Goal: Information Seeking & Learning: Learn about a topic

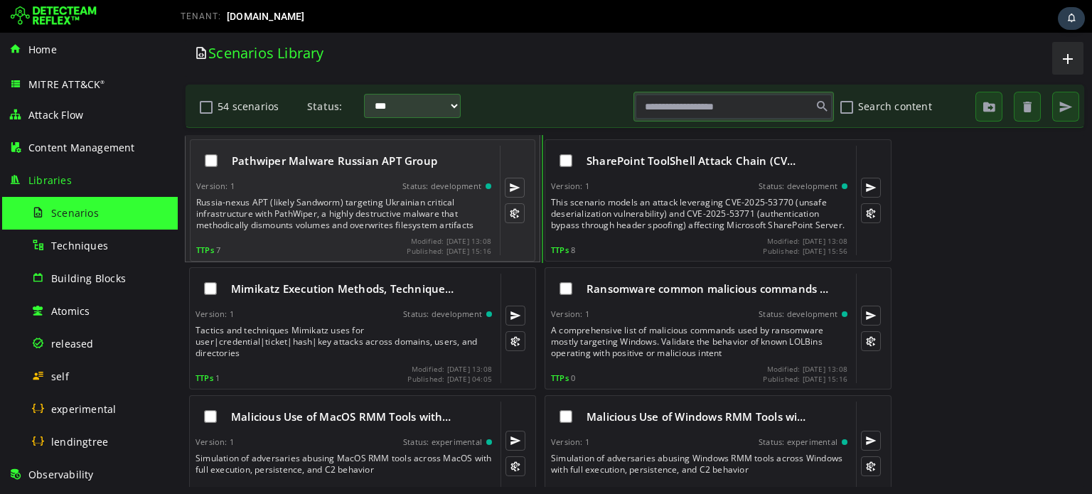
click at [373, 187] on div "Version: 1 Status: development" at bounding box center [343, 186] width 295 height 10
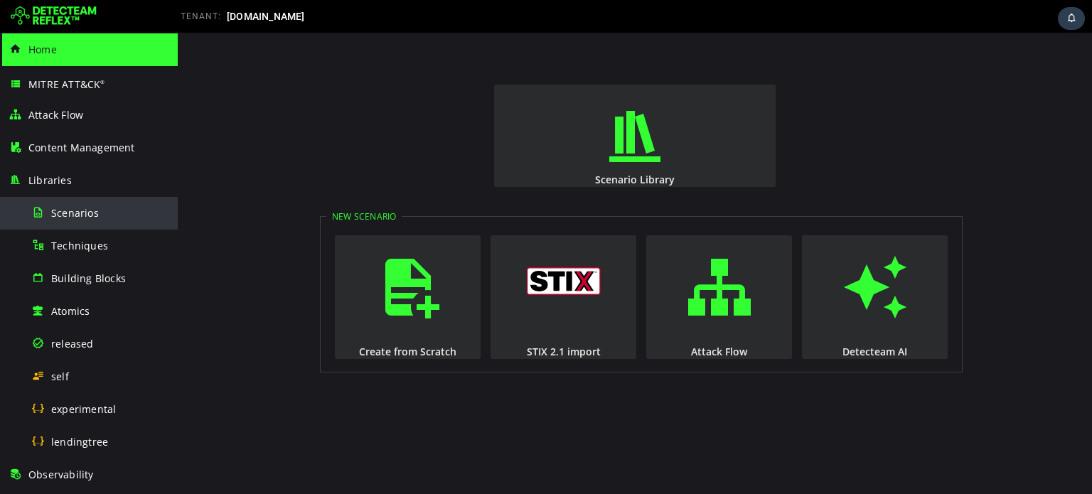
click at [103, 215] on div "Scenarios" at bounding box center [100, 213] width 138 height 32
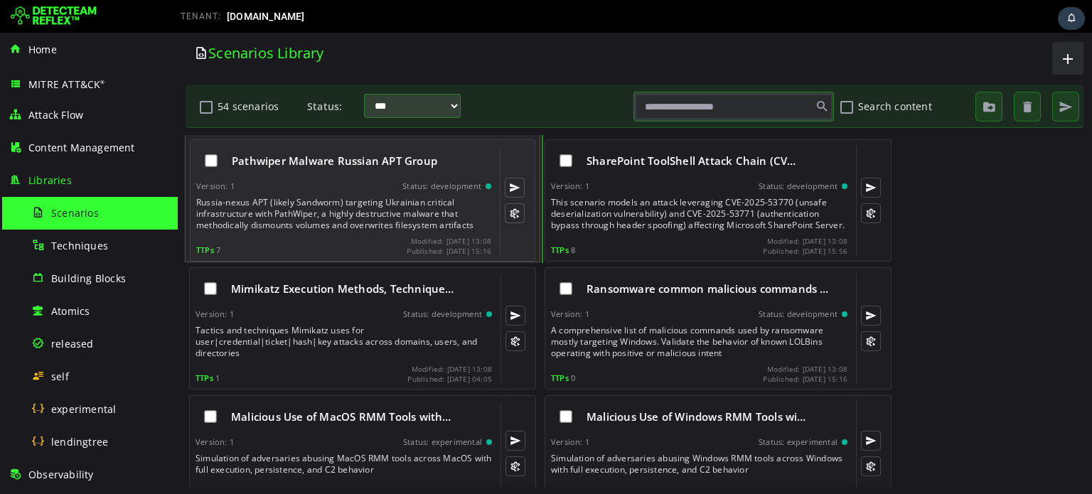
click at [316, 178] on div "Pathwiper Malware Russian APT Group Version: 1 Status: development TTPs 7 Modif…" at bounding box center [343, 200] width 295 height 109
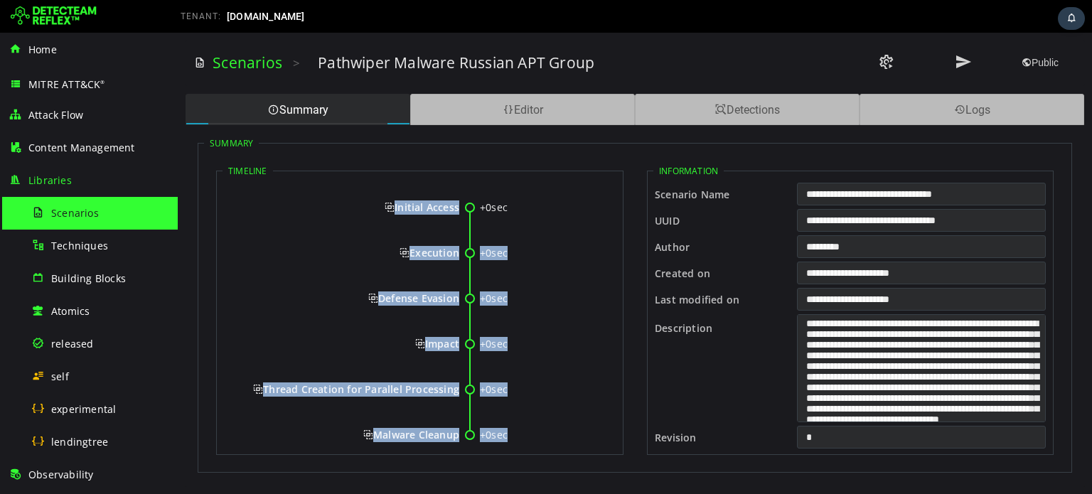
scroll to position [25, 0]
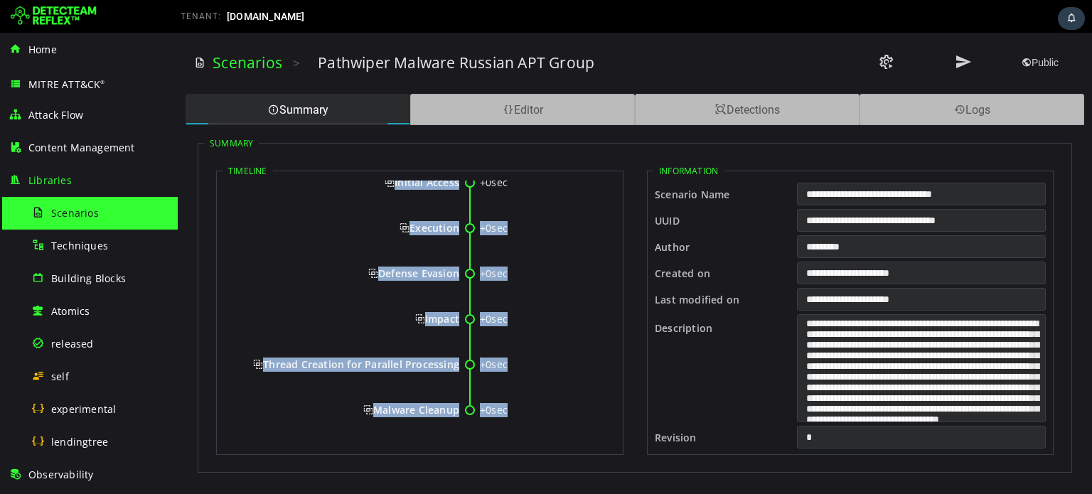
drag, startPoint x: 382, startPoint y: 202, endPoint x: 456, endPoint y: 415, distance: 225.7
click at [456, 415] on div "+0sec Initial Access +0sec Execution +0sec Defense Evasion +0sec Impact +0sec T…" at bounding box center [419, 302] width 395 height 293
copy div "Initial Access +0sec Execution +0sec Defense Evasion +0sec Impact +0sec Thread …"
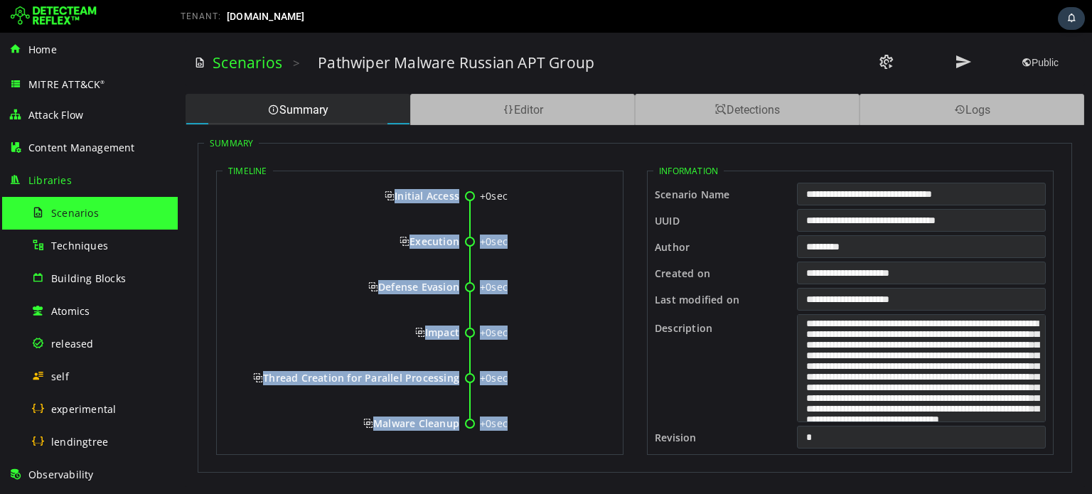
scroll to position [0, 0]
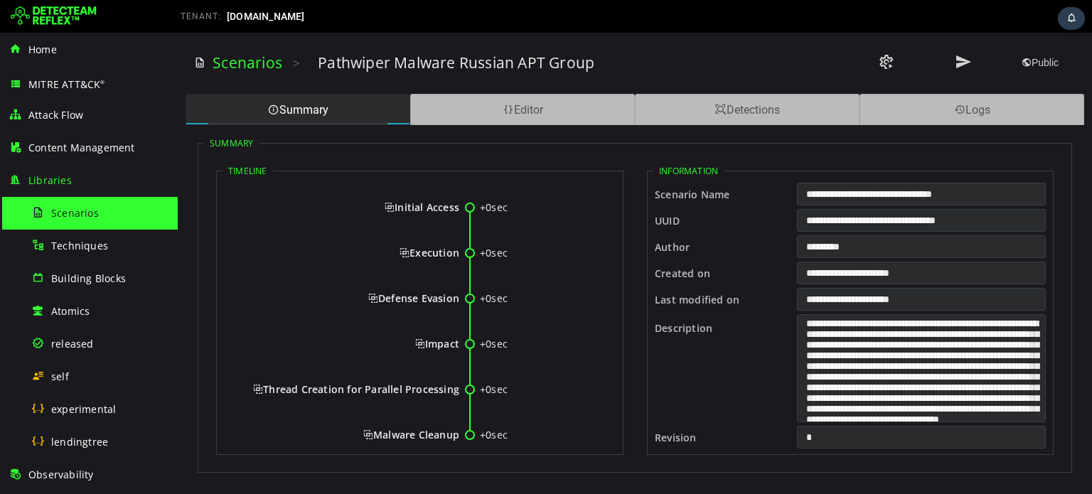
click at [433, 196] on div "+0sec Initial Access +0sec Execution +0sec Defense Evasion +0sec Impact +0sec T…" at bounding box center [419, 327] width 395 height 293
click at [411, 208] on span "Initial Access" at bounding box center [422, 207] width 75 height 14
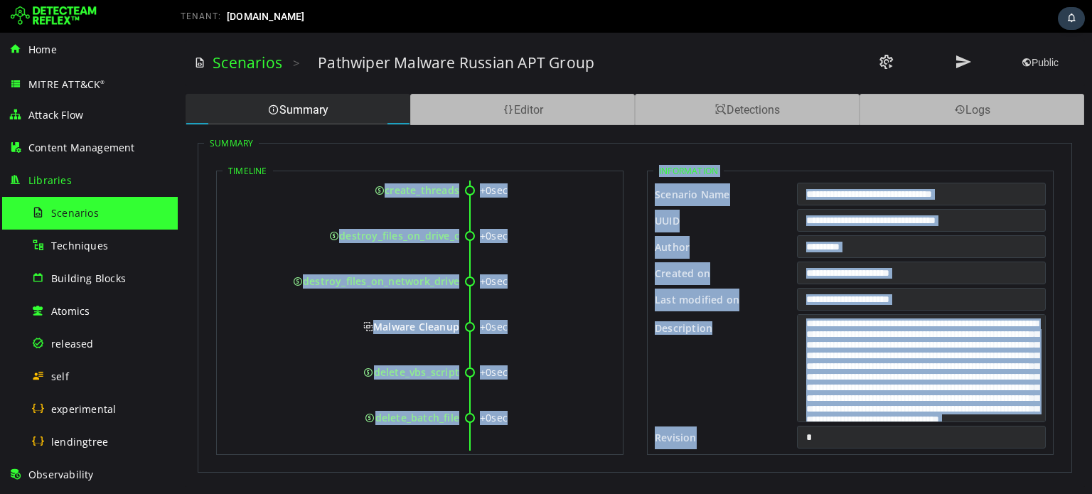
scroll to position [1026, 0]
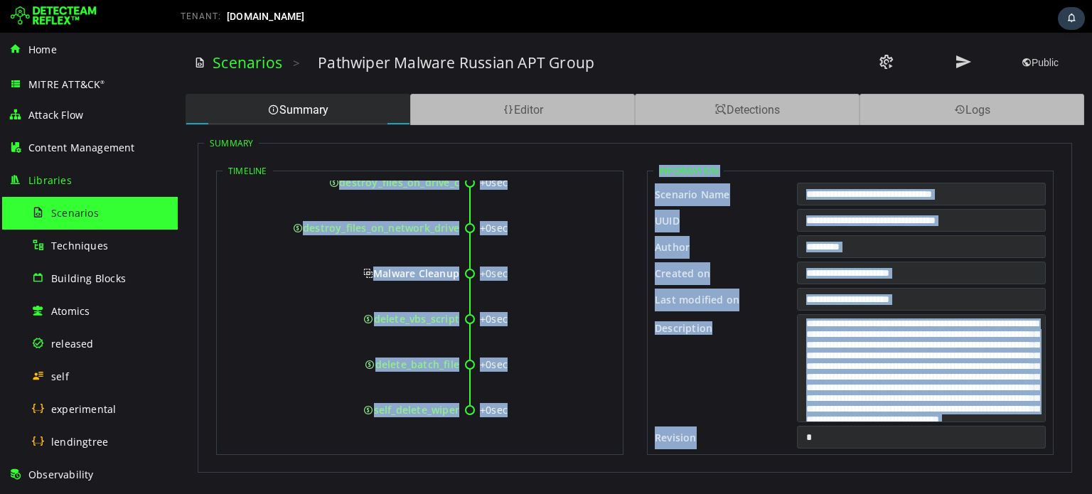
drag, startPoint x: 370, startPoint y: 201, endPoint x: 457, endPoint y: 412, distance: 227.6
copy div "Initial Access +0sec compromise_admin_credentials +0sec access_admin_console +0…"
click at [277, 306] on icon at bounding box center [355, 291] width 249 height 45
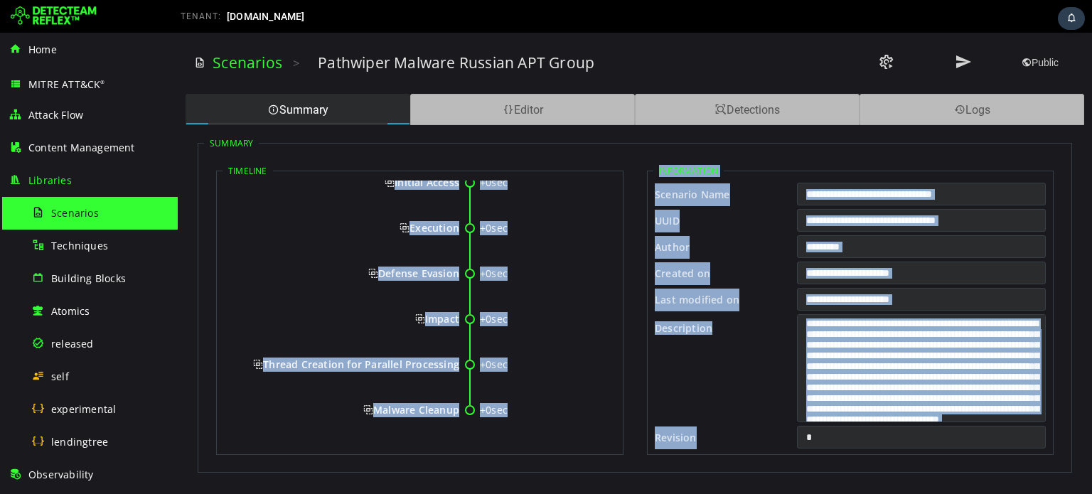
scroll to position [25, 0]
click at [255, 60] on link "Scenarios" at bounding box center [248, 63] width 70 height 20
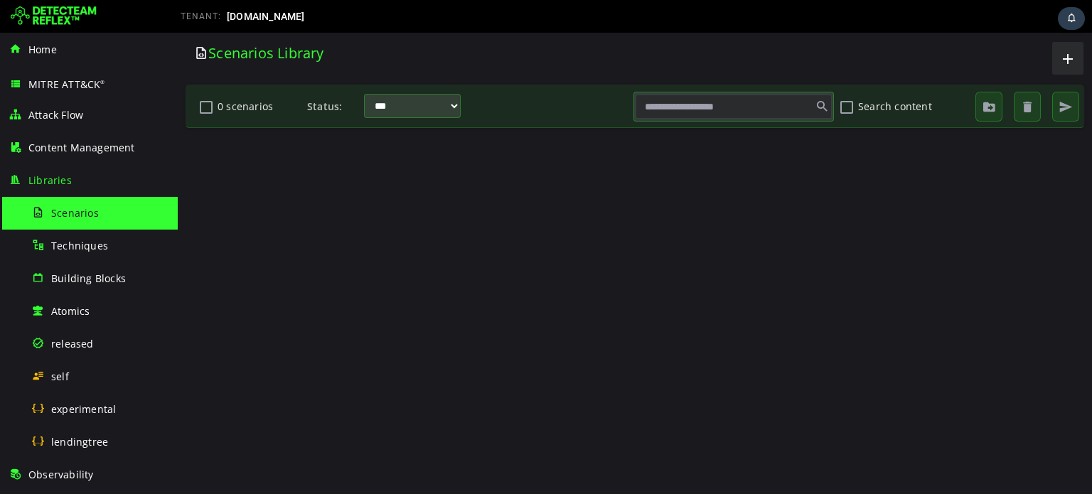
scroll to position [0, 0]
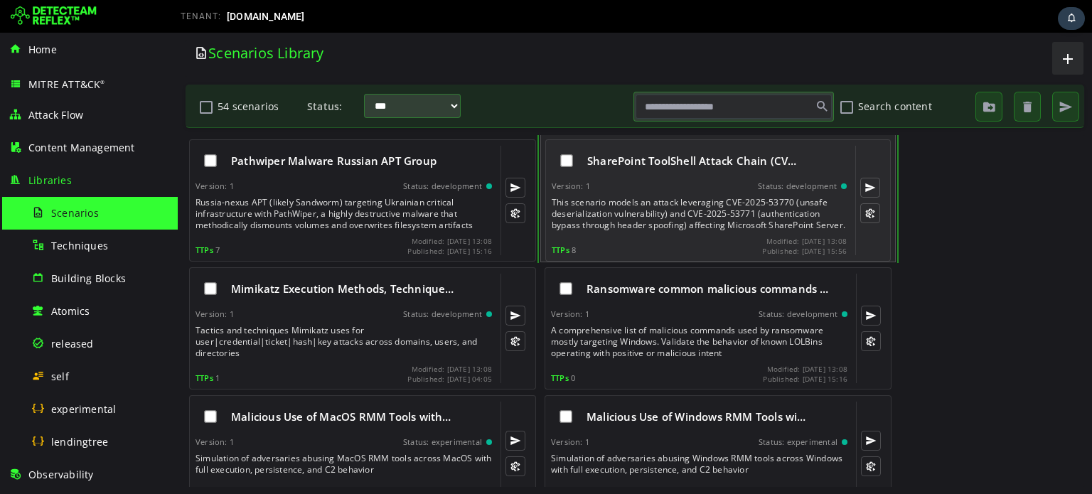
click at [675, 193] on div "SharePoint ToolShell Attack Chain (CV… Version: 1 Status: development This scen…" at bounding box center [699, 200] width 295 height 109
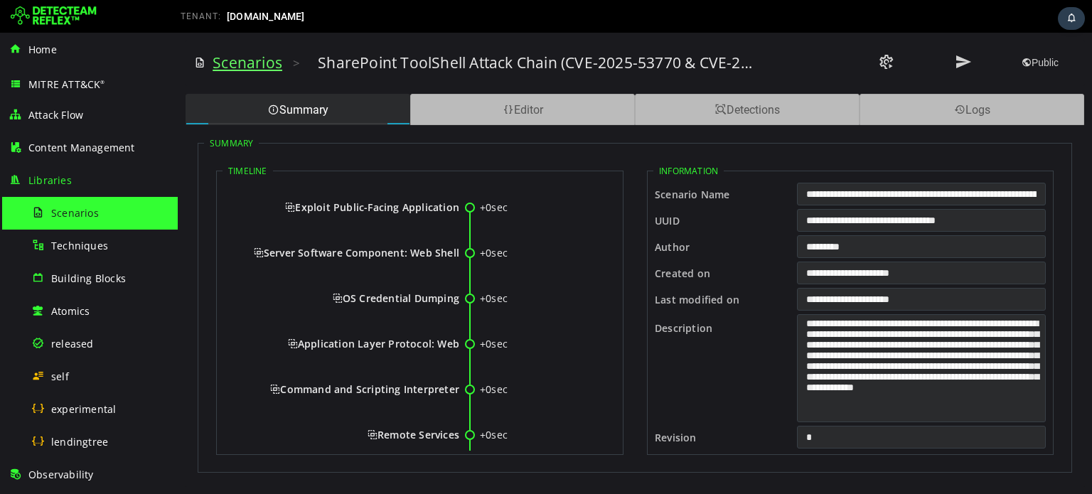
click at [258, 65] on link "Scenarios" at bounding box center [248, 63] width 70 height 20
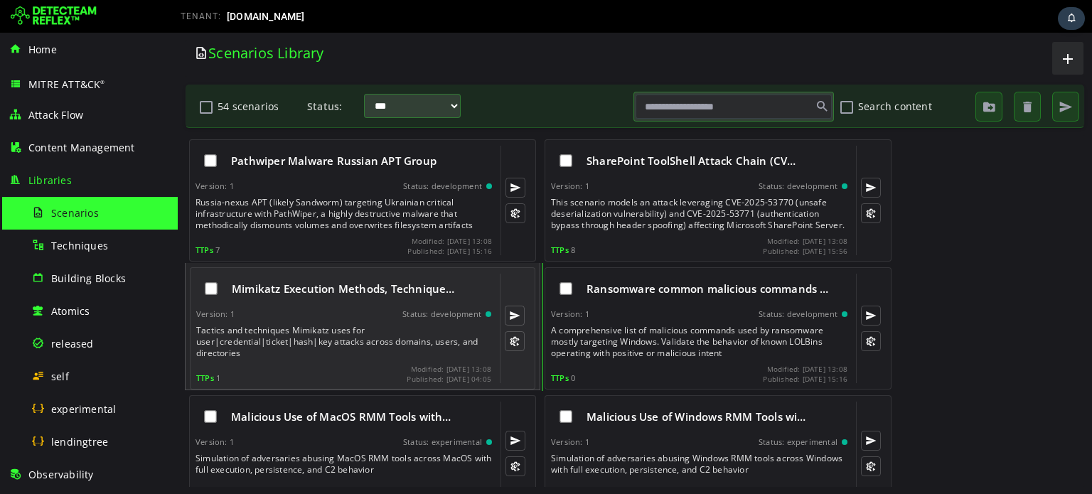
click at [308, 289] on span "Mimikatz Execution Methods, Technique…" at bounding box center [343, 288] width 223 height 14
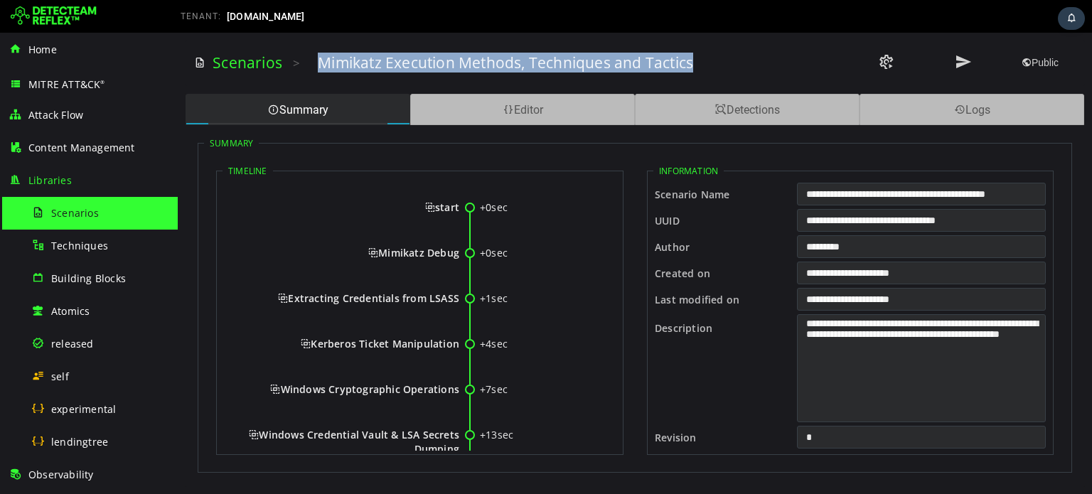
drag, startPoint x: 316, startPoint y: 58, endPoint x: 731, endPoint y: 57, distance: 415.1
click at [731, 57] on div "Scenarios > Mimikatz Execution Methods, Techniques and Tactics Public" at bounding box center [634, 62] width 881 height 39
copy h3 "Mimikatz Execution Methods, Techniques and Tactics"
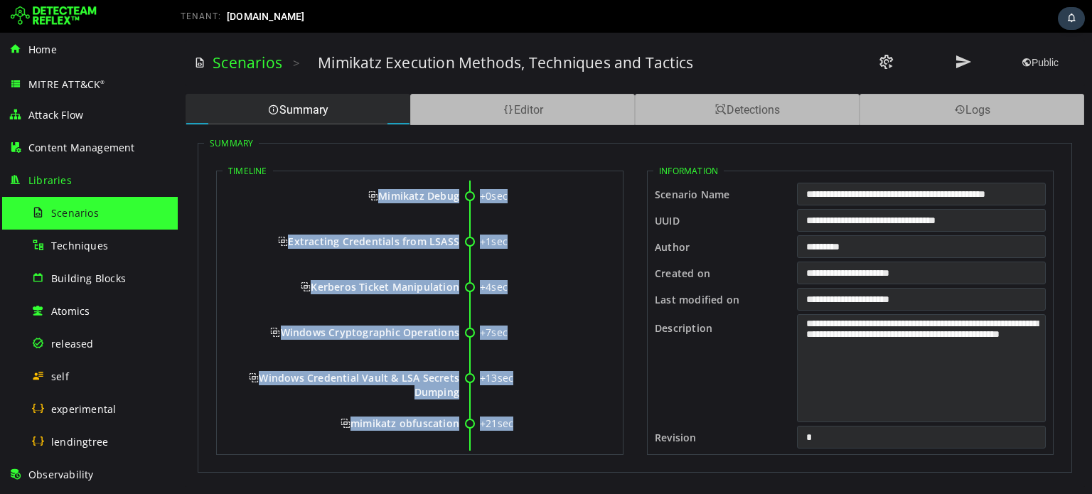
scroll to position [116, 0]
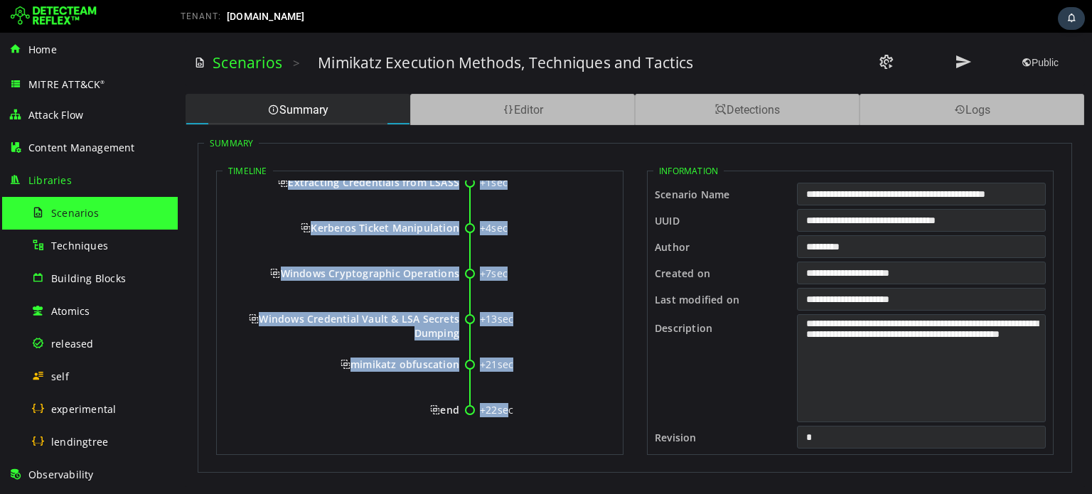
drag, startPoint x: 412, startPoint y: 205, endPoint x: 457, endPoint y: 405, distance: 205.4
click at [457, 405] on div "+0sec start +0sec Mimikatz Debug +1sec Extracting Credentials from LSASS +4sec …" at bounding box center [419, 257] width 395 height 384
copy div "start +0sec Mimikatz Debug +1sec Extracting Credentials from LSASS +4sec Kerber…"
click at [249, 306] on icon at bounding box center [355, 291] width 249 height 45
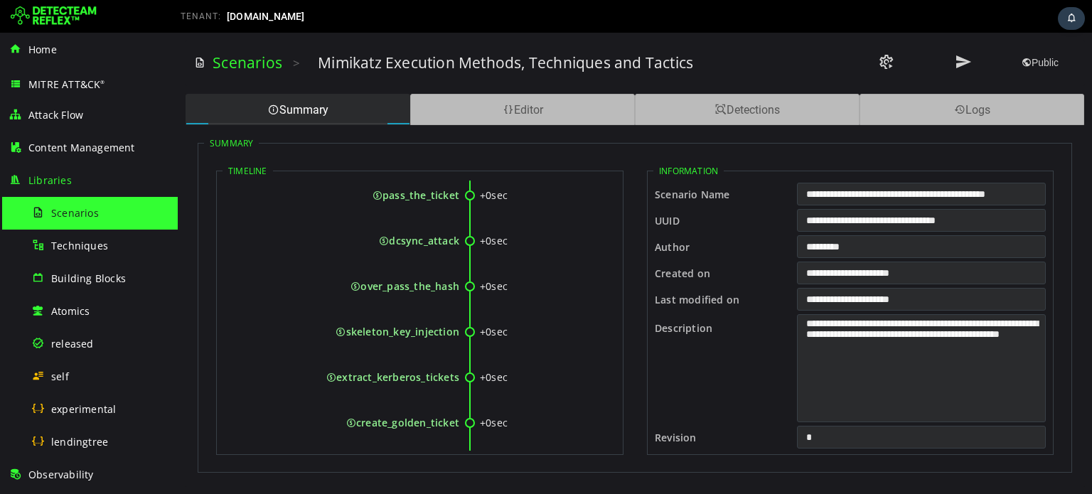
scroll to position [2027, 0]
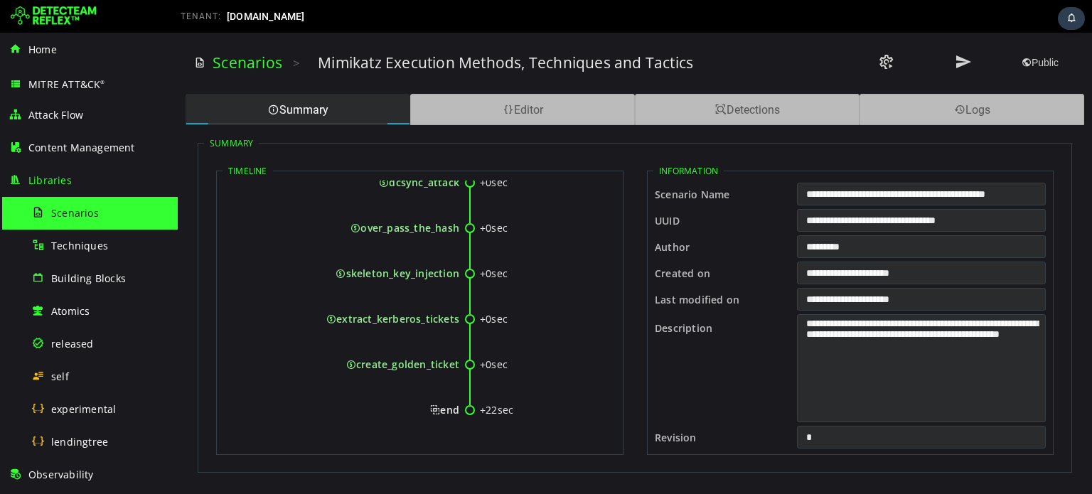
drag, startPoint x: 419, startPoint y: 205, endPoint x: 457, endPoint y: 405, distance: 204.0
copy div "start +0sec Mimikatz Debug +0sec enable_debug_privileges +1sec Extracting Crede…"
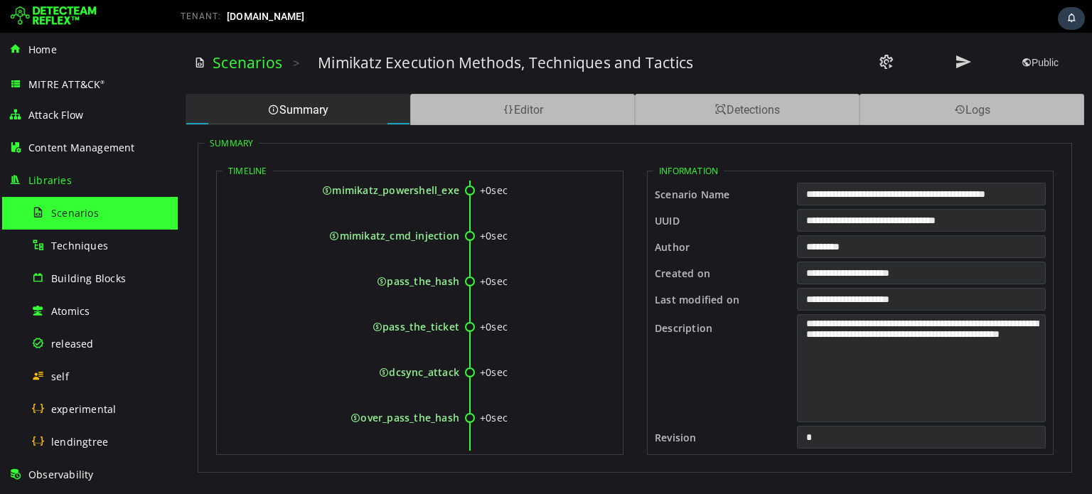
click at [333, 307] on div "pass_the_hash" at bounding box center [345, 292] width 228 height 37
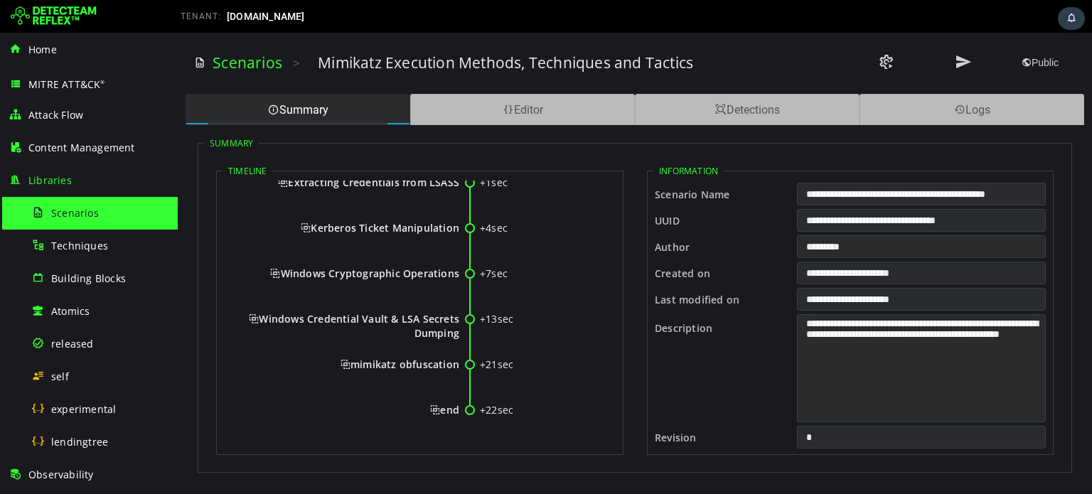
scroll to position [0, 0]
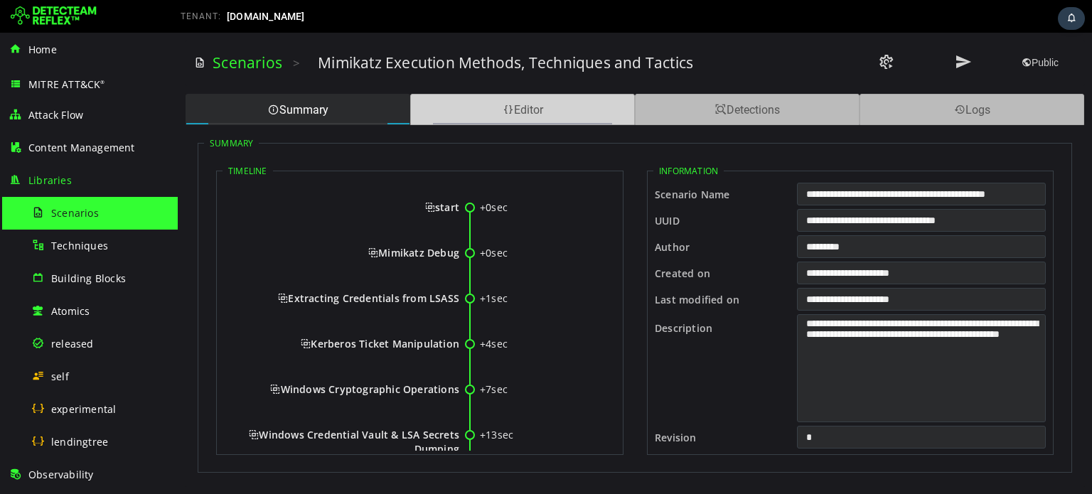
click at [516, 119] on div "Editor" at bounding box center [522, 109] width 225 height 31
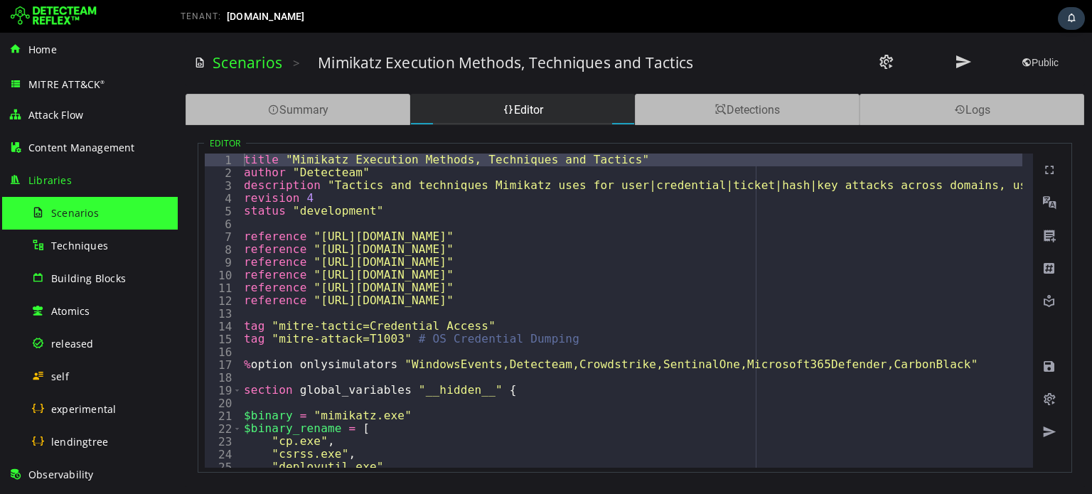
type textarea "**********"
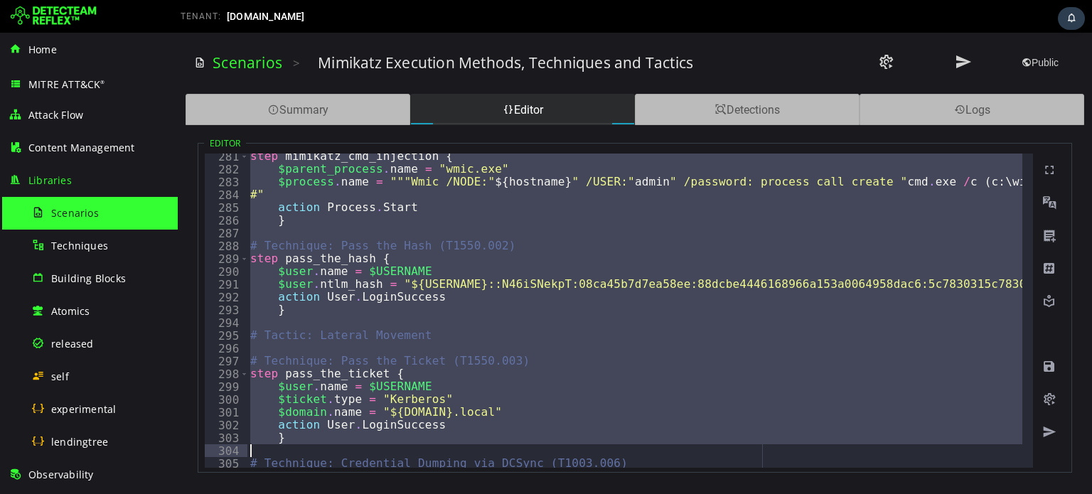
scroll to position [4111, 0]
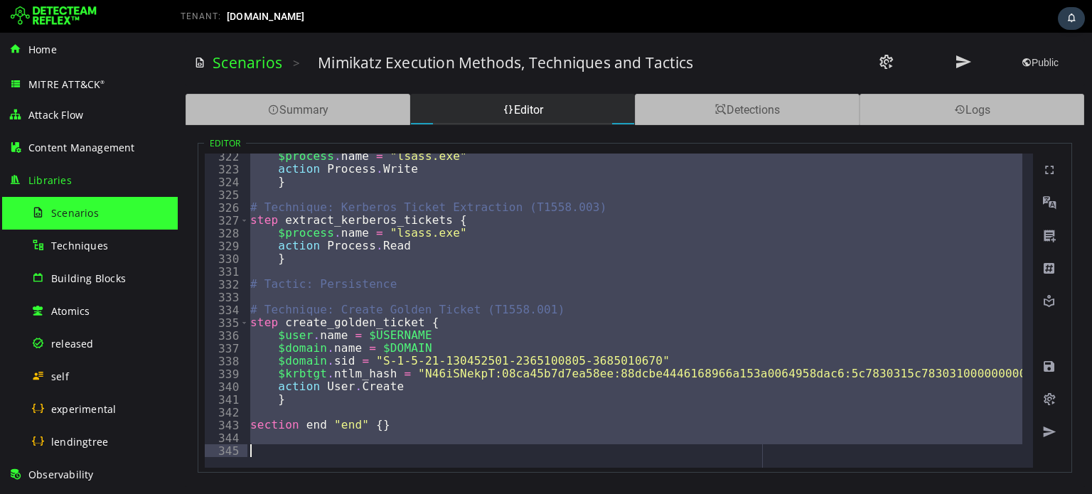
drag, startPoint x: 242, startPoint y: 154, endPoint x: 417, endPoint y: 477, distance: 367.1
click at [417, 477] on div "**********" at bounding box center [635, 306] width 900 height 362
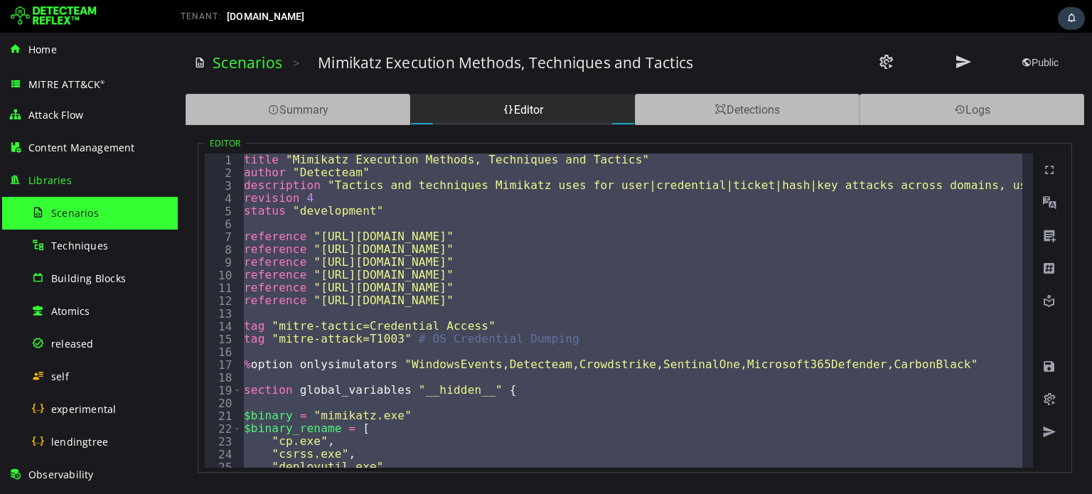
scroll to position [0, 0]
click at [486, 270] on div "title "Mimikatz Execution Methods, Techniques and Tactics" author "Detecteam" d…" at bounding box center [631, 311] width 781 height 314
type textarea "**********"
